Goal: Information Seeking & Learning: Find specific fact

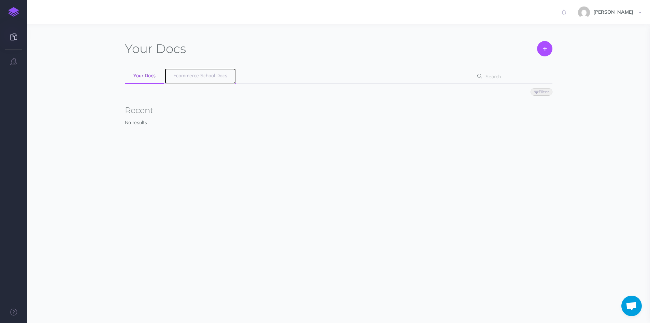
click at [187, 77] on span "Ecommerce School Docs" at bounding box center [200, 75] width 54 height 6
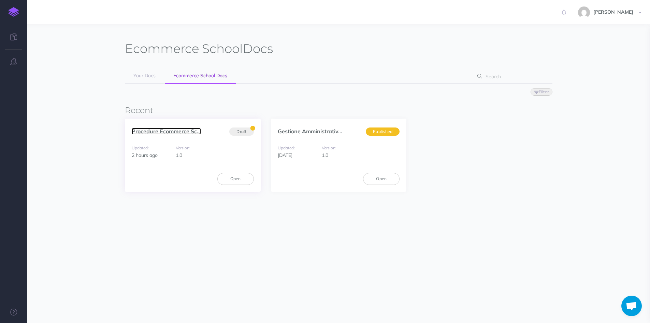
click at [163, 131] on link "Procedure Ecommerce Sc..." at bounding box center [166, 131] width 69 height 7
click at [290, 128] on link "Gestione Amministrativ..." at bounding box center [310, 131] width 65 height 7
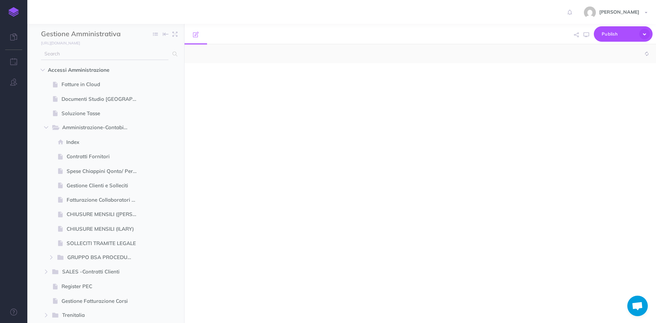
click at [82, 57] on input "text" at bounding box center [104, 54] width 127 height 12
select select "null"
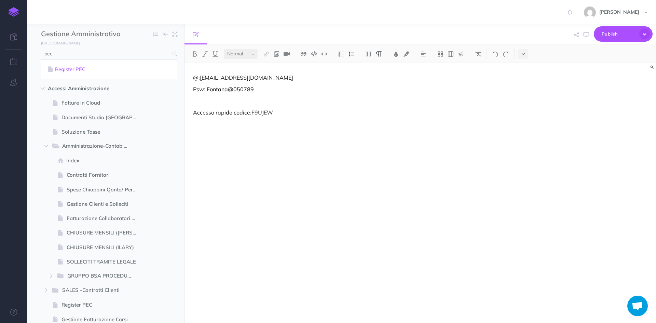
type input "pec"
click at [87, 68] on link "Register PEC" at bounding box center [109, 69] width 126 height 8
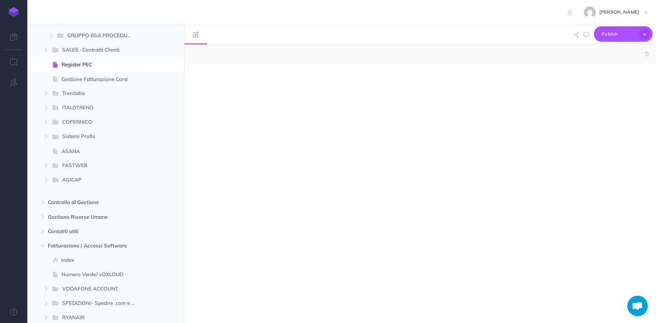
scroll to position [224, 0]
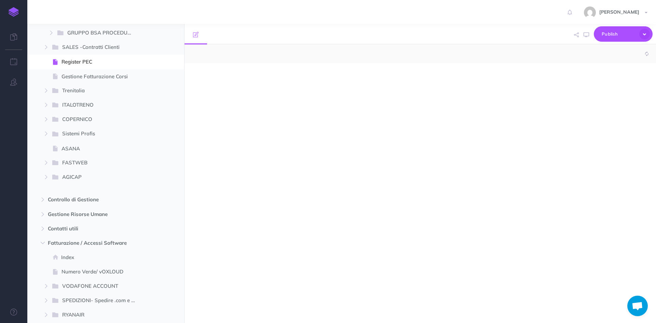
select select "null"
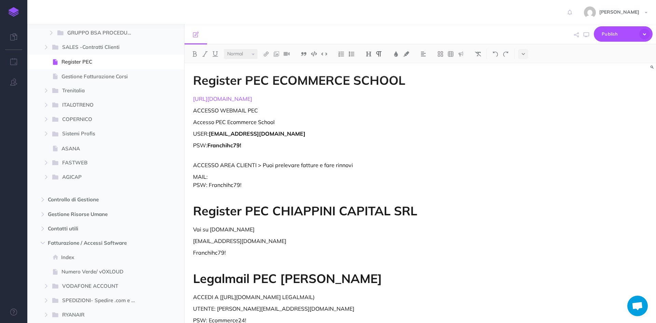
drag, startPoint x: 252, startPoint y: 98, endPoint x: 190, endPoint y: 99, distance: 61.5
click at [190, 99] on div "Register PEC ECOMMERCE SCHOOL [URL][DOMAIN_NAME] ACCESSO WEBMAIL PEC Accesso PE…" at bounding box center [349, 212] width 330 height 298
copy link "[URL][DOMAIN_NAME]"
drag, startPoint x: 299, startPoint y: 138, endPoint x: 219, endPoint y: 138, distance: 80.2
click at [215, 136] on div "Register PEC ECOMMERCE SCHOOL [URL][DOMAIN_NAME] ACCESSO WEBMAIL PEC Accesso PE…" at bounding box center [349, 212] width 330 height 298
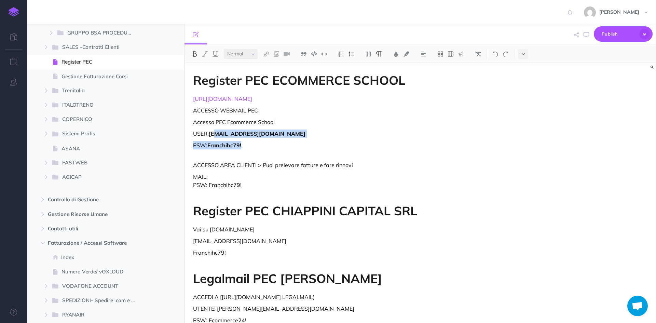
click at [343, 133] on p "USER: [EMAIL_ADDRESS][DOMAIN_NAME]" at bounding box center [349, 133] width 313 height 8
click at [307, 133] on p "USER: [EMAIL_ADDRESS][DOMAIN_NAME]" at bounding box center [349, 133] width 313 height 8
drag, startPoint x: 272, startPoint y: 137, endPoint x: 211, endPoint y: 134, distance: 60.8
click at [211, 134] on p "USER: [EMAIL_ADDRESS][DOMAIN_NAME]" at bounding box center [349, 133] width 313 height 8
copy strong "[EMAIL_ADDRESS][DOMAIN_NAME]"
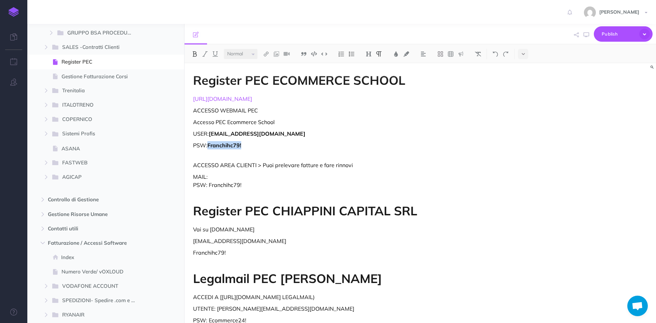
drag, startPoint x: 244, startPoint y: 147, endPoint x: 208, endPoint y: 148, distance: 36.6
click at [208, 148] on p "PSW: Franchihc79!" at bounding box center [349, 149] width 313 height 16
copy strong "Franchihc79!"
